Goal: Communication & Community: Ask a question

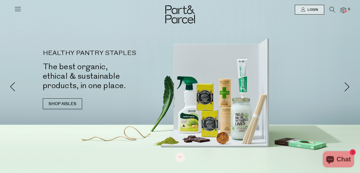
click at [16, 10] on icon at bounding box center [18, 9] width 8 height 8
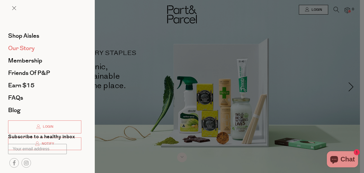
click at [15, 48] on span "Our Story" at bounding box center [21, 48] width 27 height 9
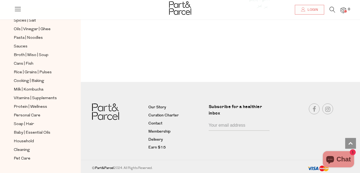
scroll to position [761, 0]
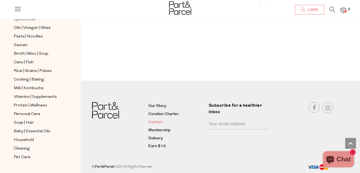
click at [154, 122] on link "Contact" at bounding box center [177, 122] width 56 height 6
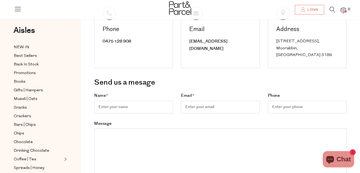
scroll to position [54, 0]
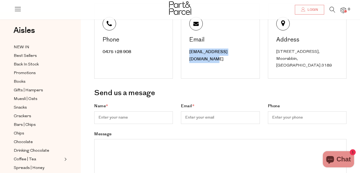
drag, startPoint x: 188, startPoint y: 52, endPoint x: 249, endPoint y: 56, distance: 60.8
click at [249, 56] on div "Email [EMAIL_ADDRESS][DOMAIN_NAME]" at bounding box center [220, 40] width 79 height 75
copy link "[EMAIL_ADDRESS][DOMAIN_NAME]"
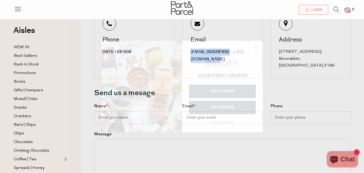
click at [257, 49] on circle "Close dialog" at bounding box center [256, 47] width 9 height 9
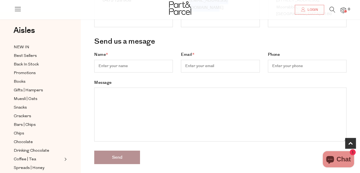
scroll to position [51, 0]
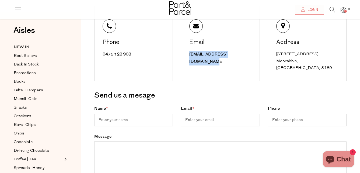
copy link "[EMAIL_ADDRESS][DOMAIN_NAME]"
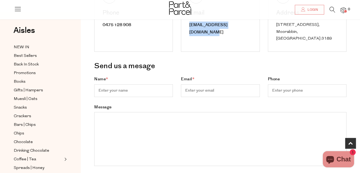
scroll to position [189, 0]
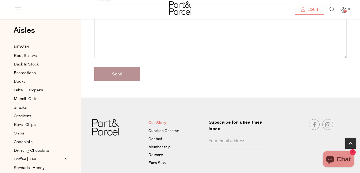
click at [160, 122] on link "Our Story" at bounding box center [177, 123] width 56 height 6
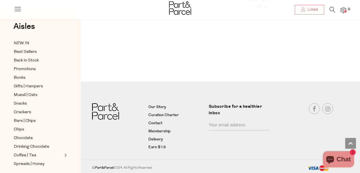
scroll to position [761, 0]
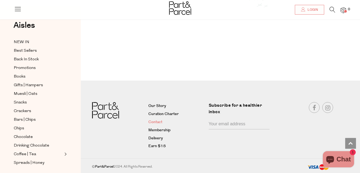
click at [156, 121] on link "Contact" at bounding box center [177, 122] width 56 height 6
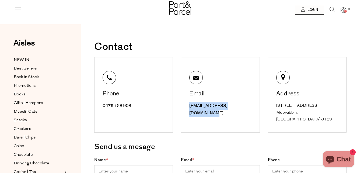
drag, startPoint x: 188, startPoint y: 106, endPoint x: 250, endPoint y: 108, distance: 61.5
click at [250, 108] on div "Email hello@partandparcel.com.au" at bounding box center [220, 94] width 79 height 75
copy link "[EMAIL_ADDRESS][DOMAIN_NAME]"
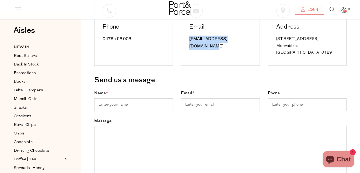
scroll to position [81, 0]
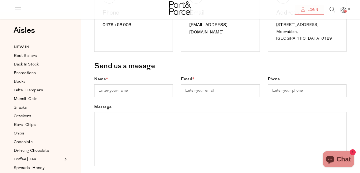
click at [127, 120] on textarea "Message" at bounding box center [220, 139] width 253 height 54
click at [107, 118] on textarea "Message" at bounding box center [220, 139] width 253 height 54
paste textarea "Hello Dan & Lia I am writing to introduce my organic food & beverage biz - AJS …"
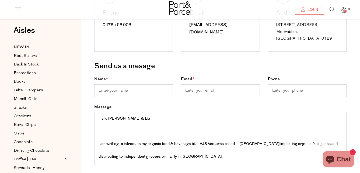
click at [108, 119] on textarea "Message" at bounding box center [220, 139] width 253 height 54
click at [99, 130] on textarea "Message" at bounding box center [220, 139] width 253 height 54
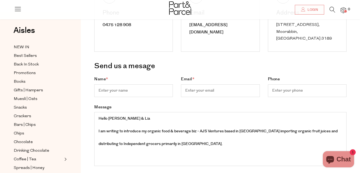
click at [186, 144] on textarea "Message" at bounding box center [220, 139] width 253 height 54
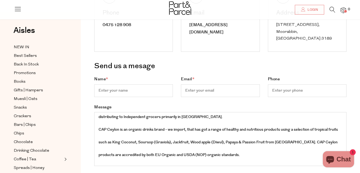
scroll to position [54, 0]
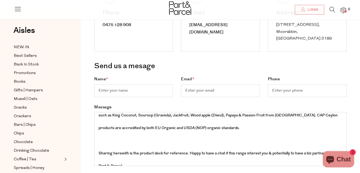
click at [126, 144] on textarea "Message" at bounding box center [220, 139] width 253 height 54
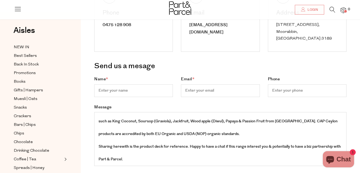
scroll to position [46, 0]
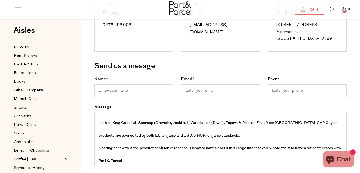
drag, startPoint x: 98, startPoint y: 147, endPoint x: 185, endPoint y: 149, distance: 87.1
click at [185, 149] on textarea "Message" at bounding box center [220, 139] width 253 height 54
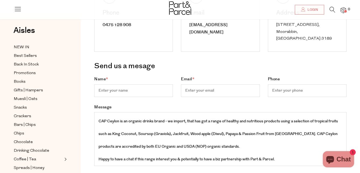
scroll to position [61, 0]
type textarea "Hello Dan & Lia I am writing to introduce my organic food & beverage biz - AJS …"
click at [130, 89] on input "Name *" at bounding box center [133, 90] width 79 height 13
type input "Anjana Wil"
click at [198, 88] on input "Email *" at bounding box center [220, 90] width 79 height 13
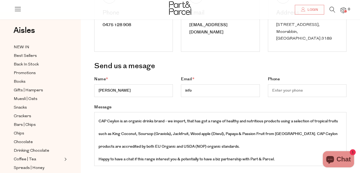
click at [293, 90] on input "Phone" at bounding box center [307, 90] width 79 height 13
click at [239, 87] on input "info" at bounding box center [220, 90] width 79 height 13
type input "info@ajsventures.com.au"
type input "0417266662"
click at [329, 65] on h3 "Send us a mesage" at bounding box center [220, 66] width 253 height 12
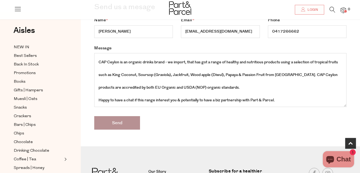
scroll to position [146, 0]
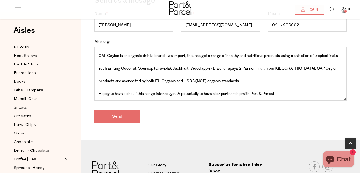
click at [119, 116] on input "Send" at bounding box center [117, 116] width 46 height 13
